Goal: Transaction & Acquisition: Purchase product/service

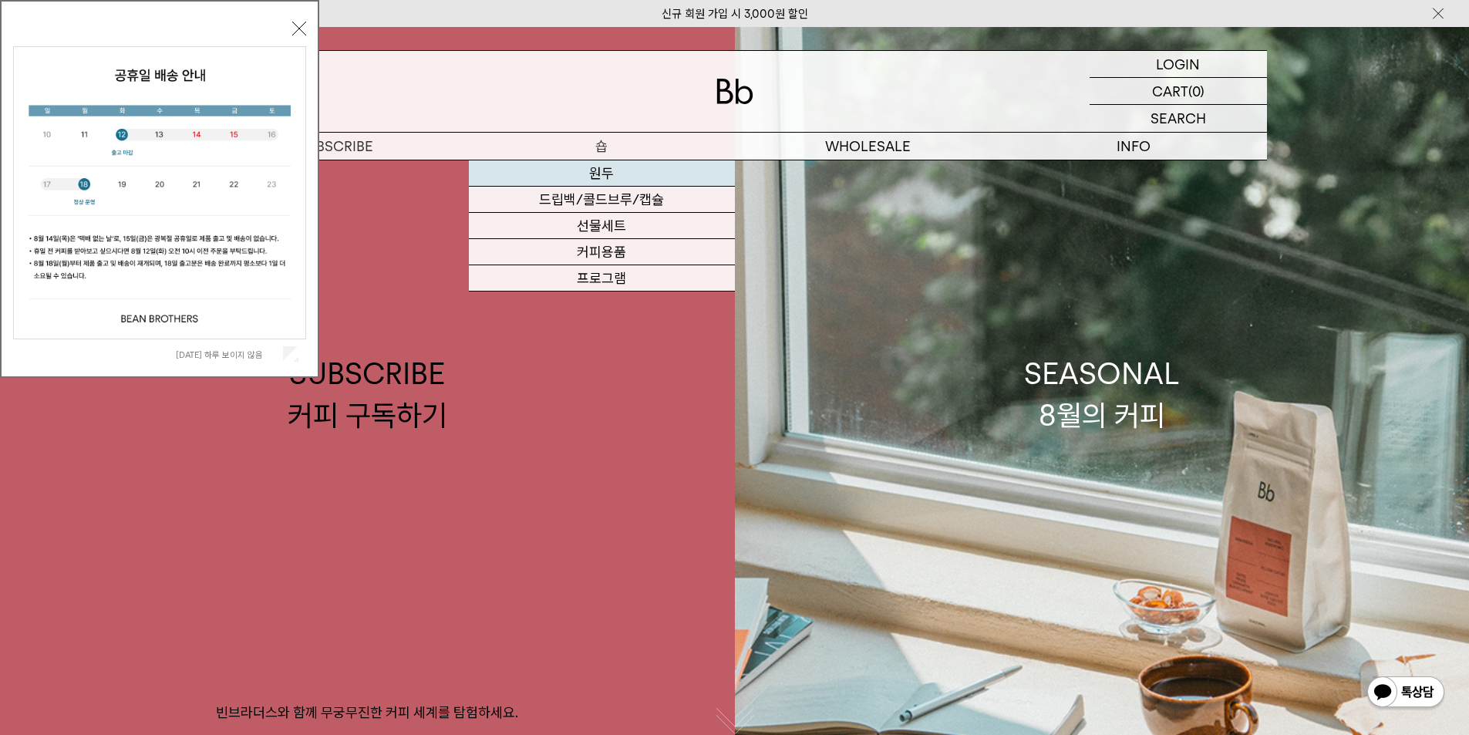
click at [606, 176] on link "원두" at bounding box center [602, 173] width 266 height 26
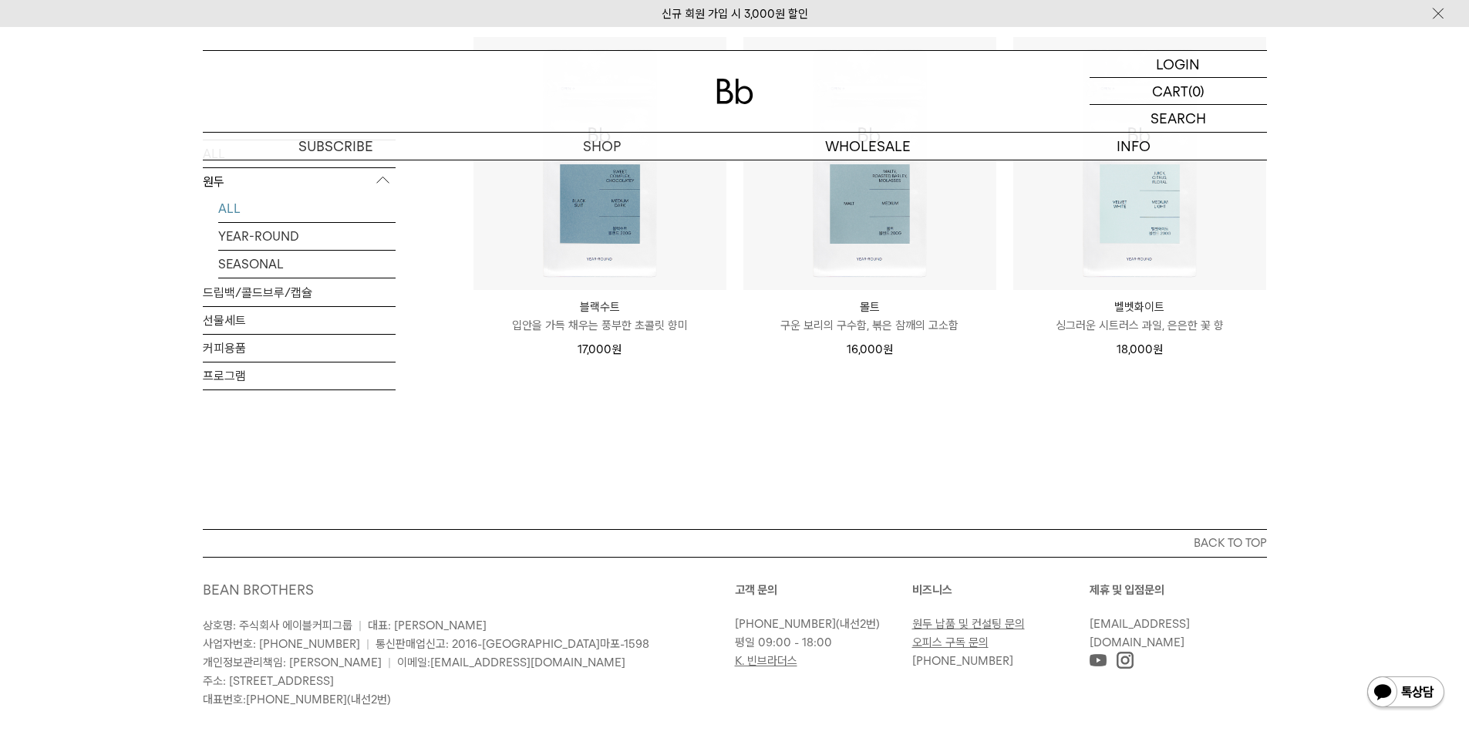
scroll to position [1079, 0]
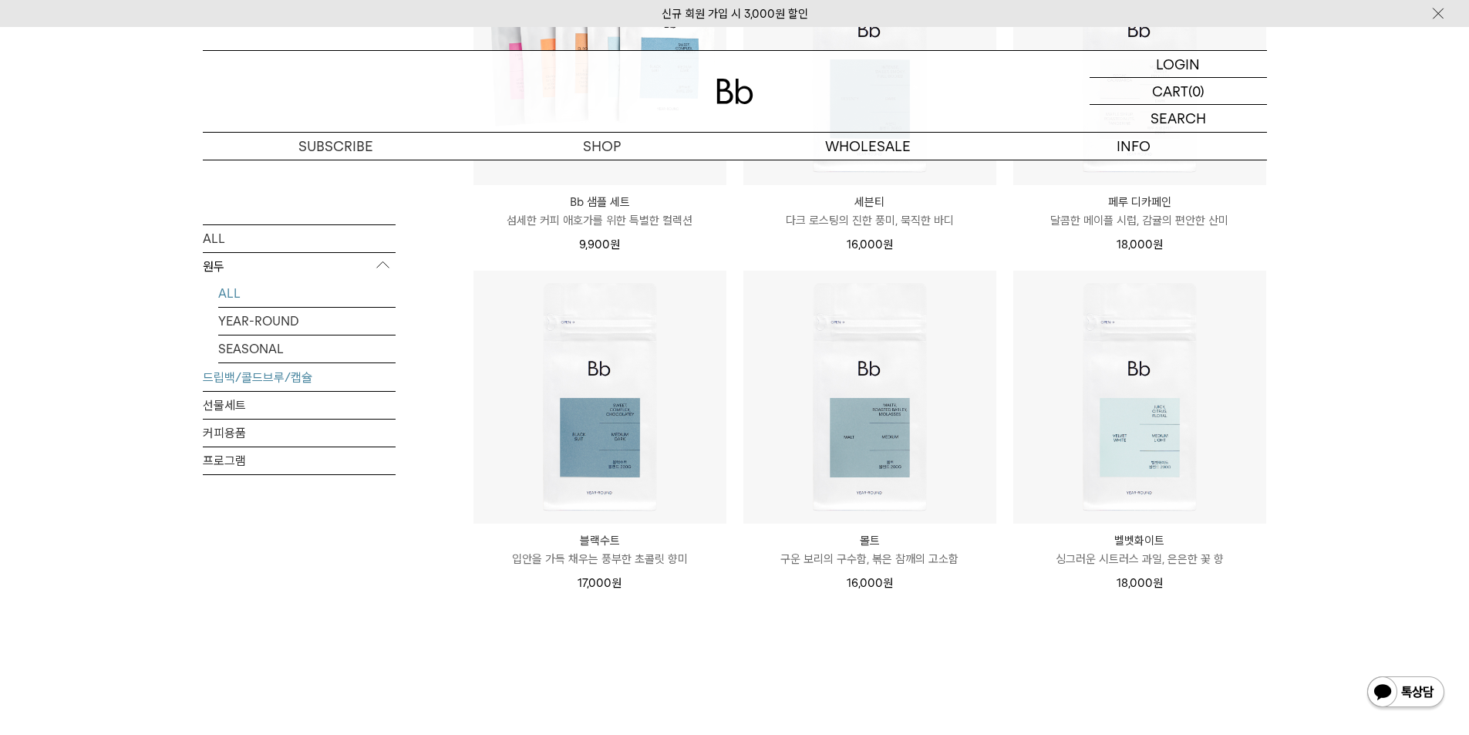
click at [301, 374] on link "드립백/콜드브루/캡슐" at bounding box center [299, 376] width 193 height 27
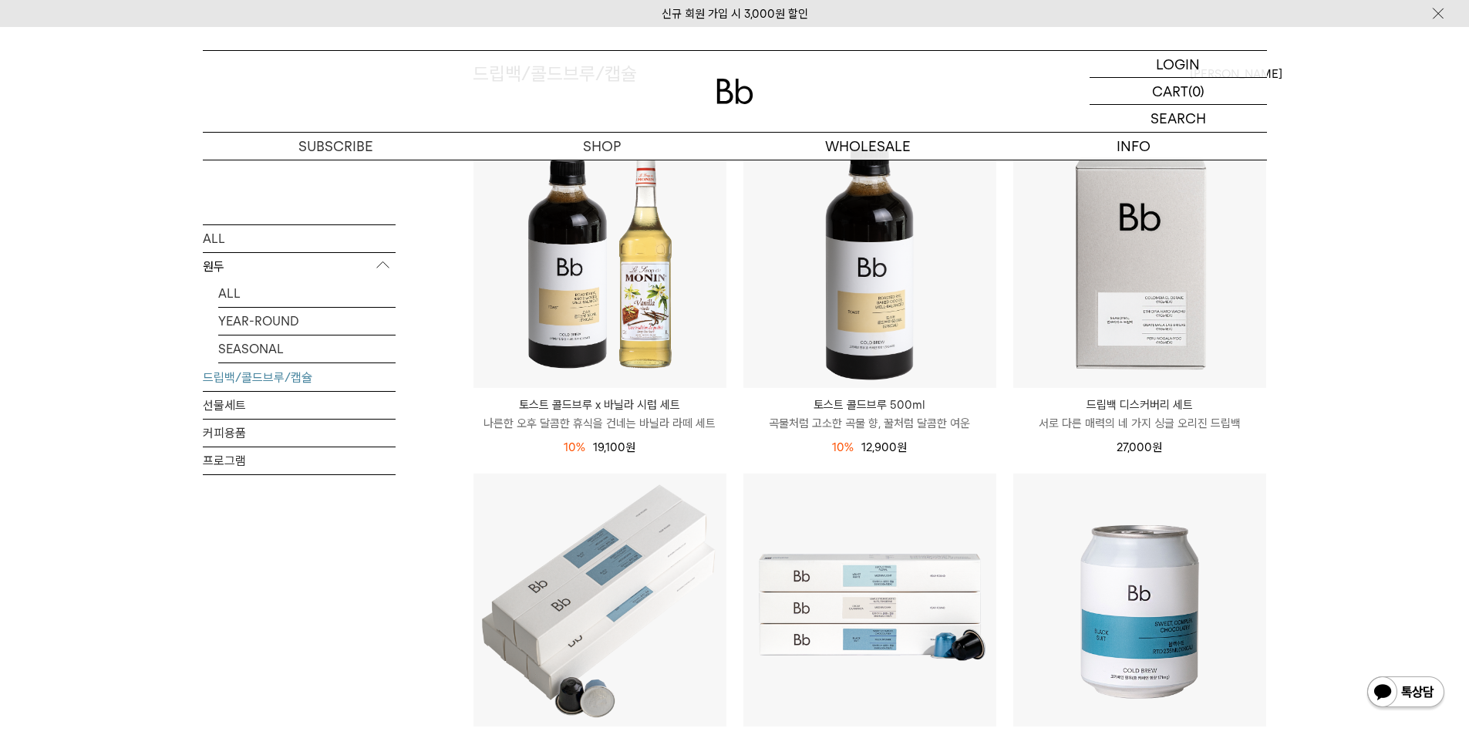
scroll to position [154, 0]
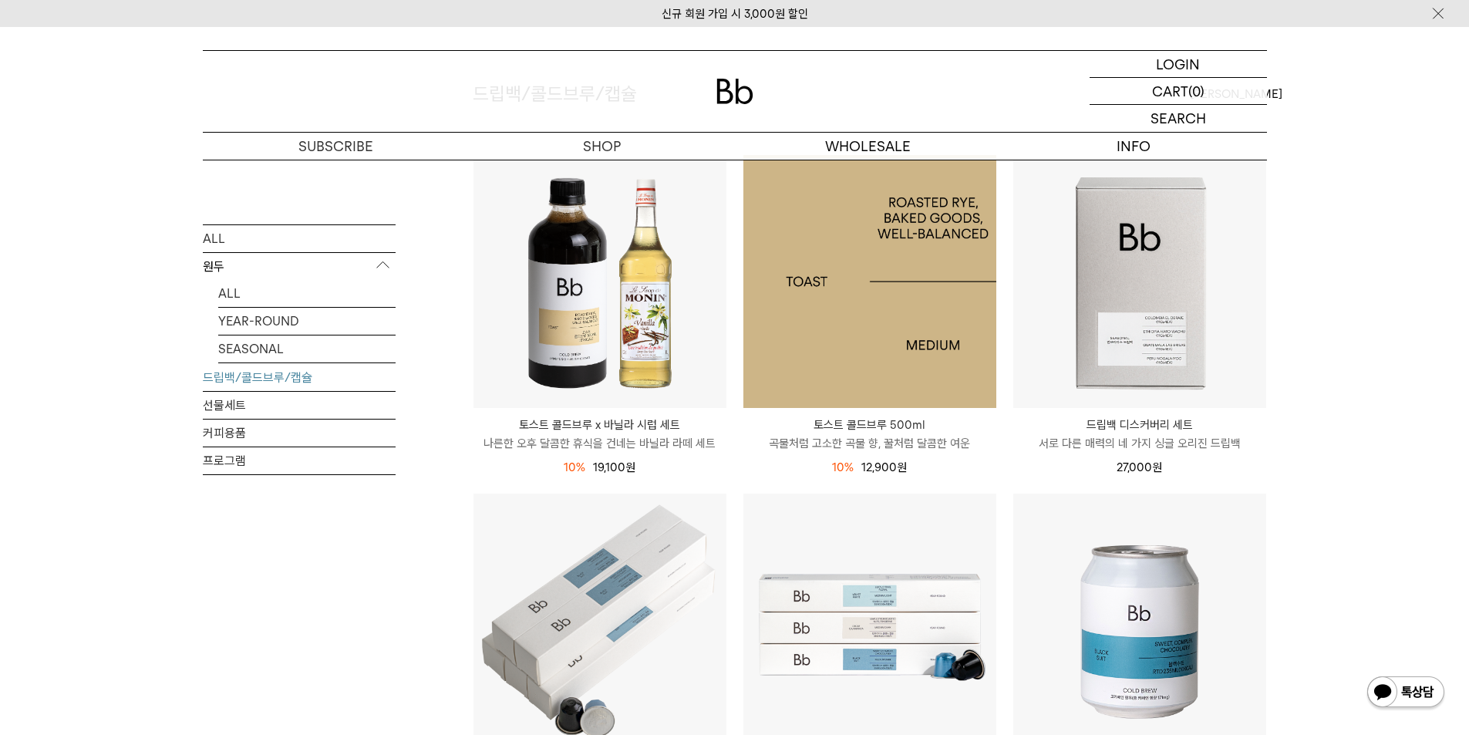
click at [938, 298] on img at bounding box center [869, 281] width 253 height 253
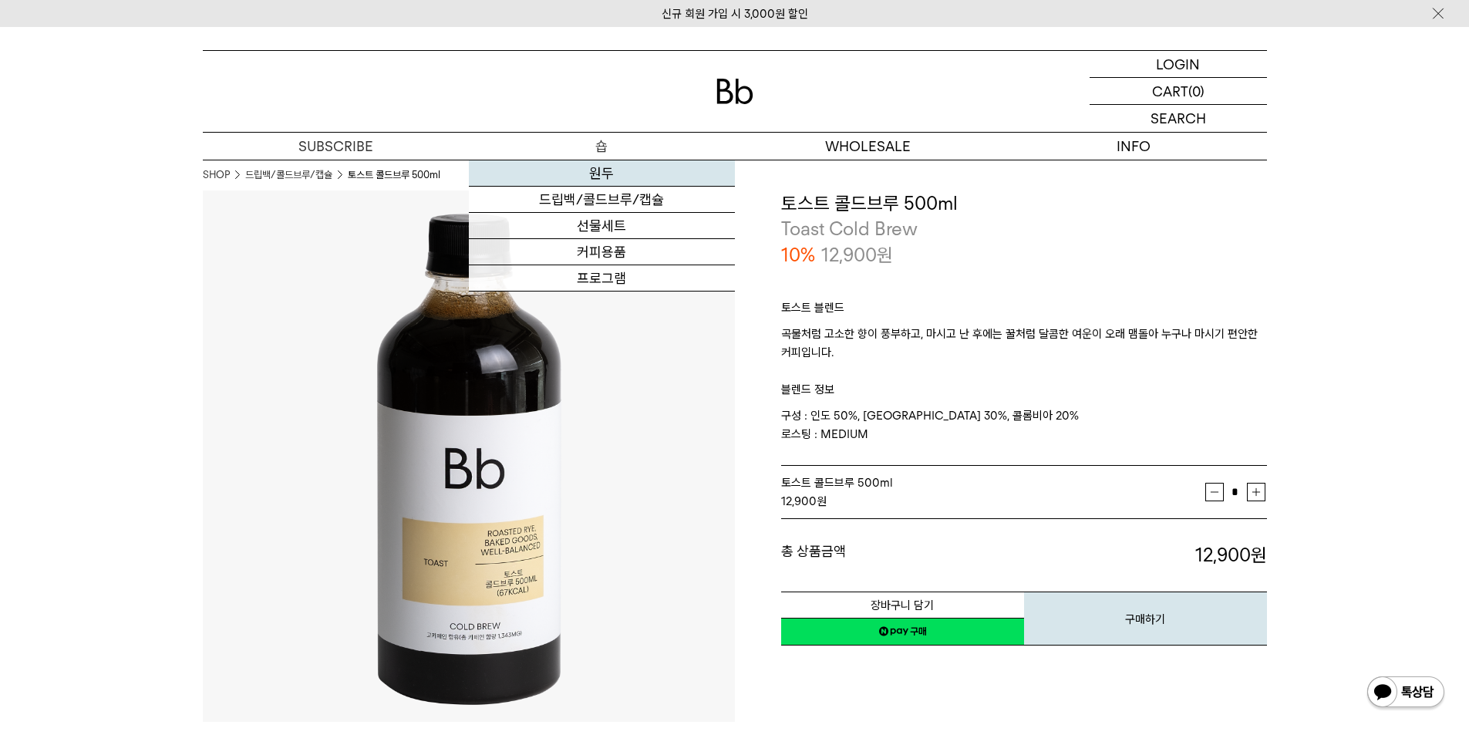
click at [617, 173] on link "원두" at bounding box center [602, 173] width 266 height 26
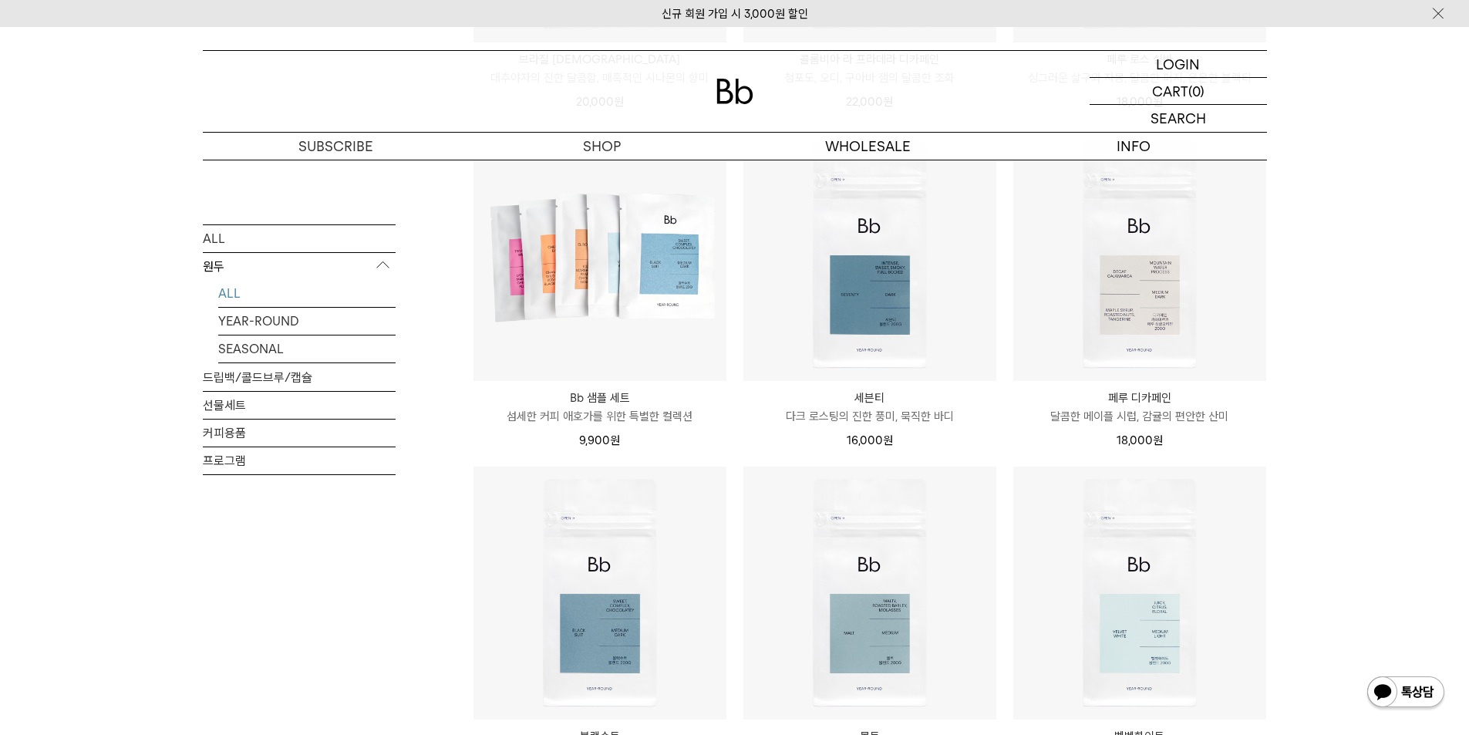
scroll to position [694, 0]
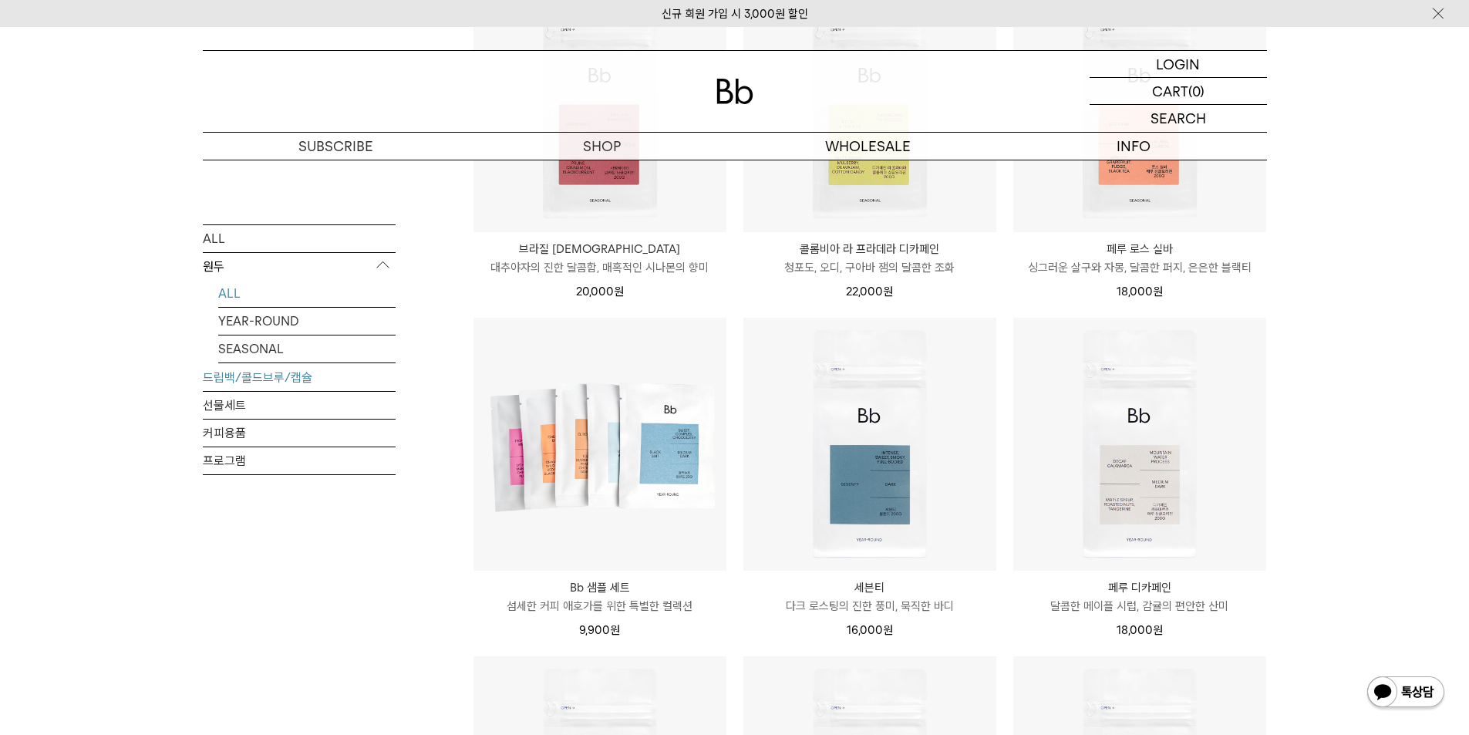
click at [241, 381] on link "드립백/콜드브루/캡슐" at bounding box center [299, 376] width 193 height 27
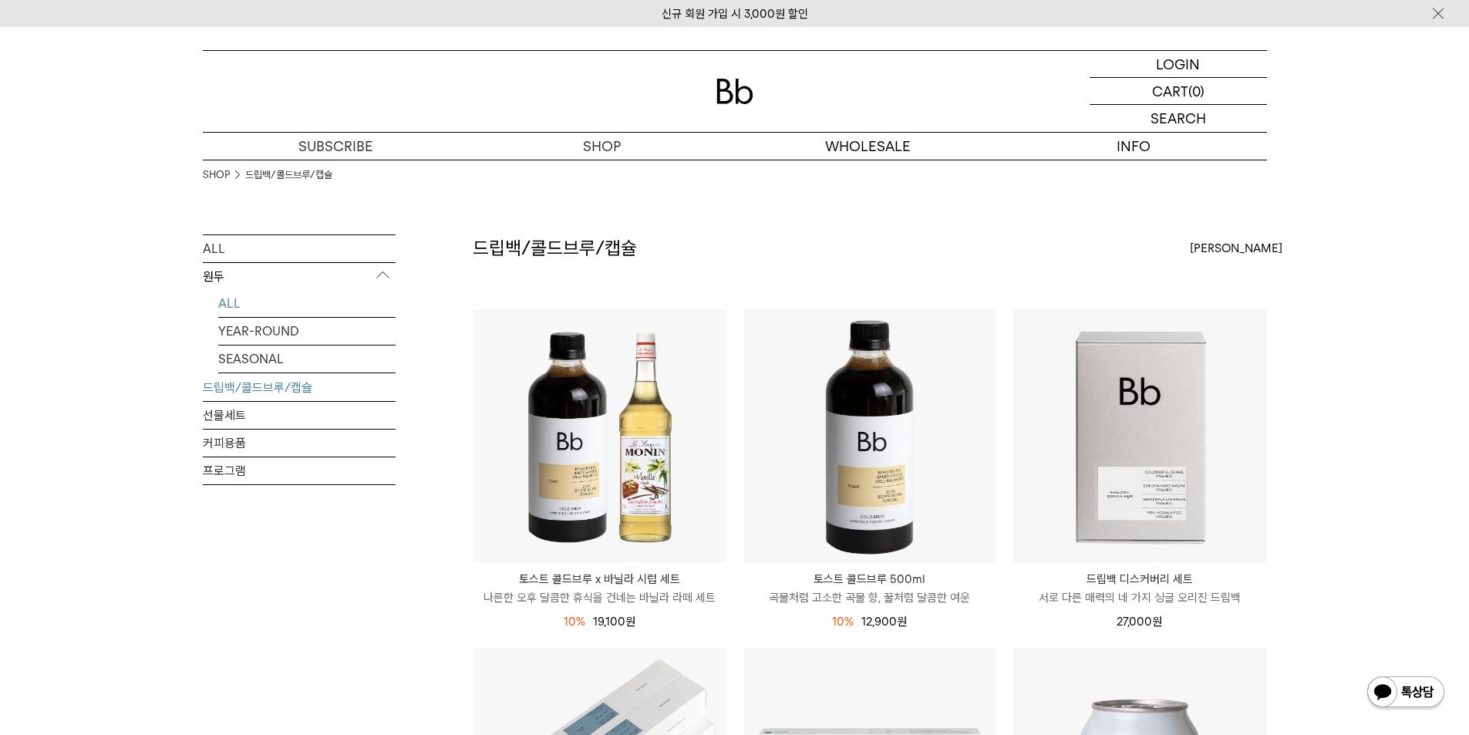
click at [231, 303] on link "ALL" at bounding box center [306, 303] width 177 height 27
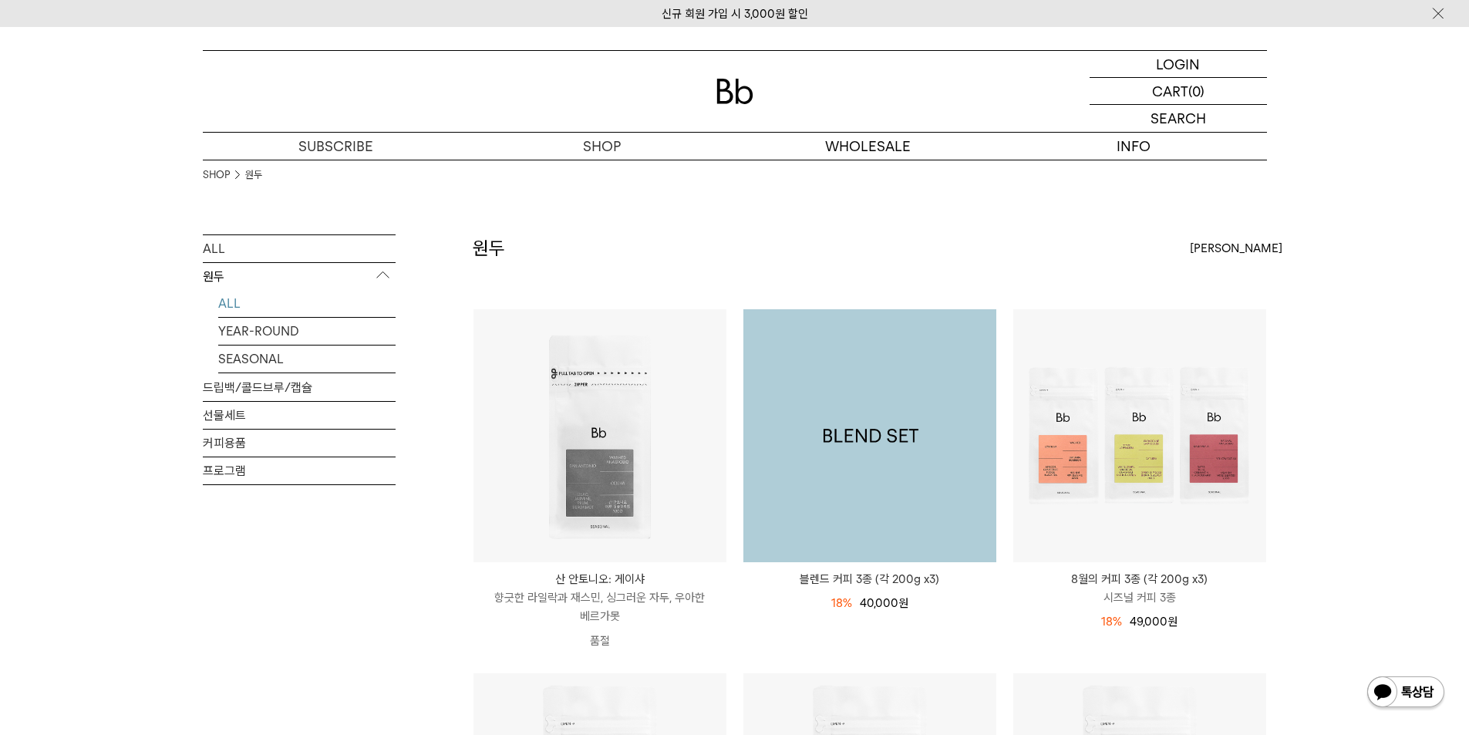
click at [930, 422] on img at bounding box center [869, 435] width 253 height 253
